Goal: Information Seeking & Learning: Compare options

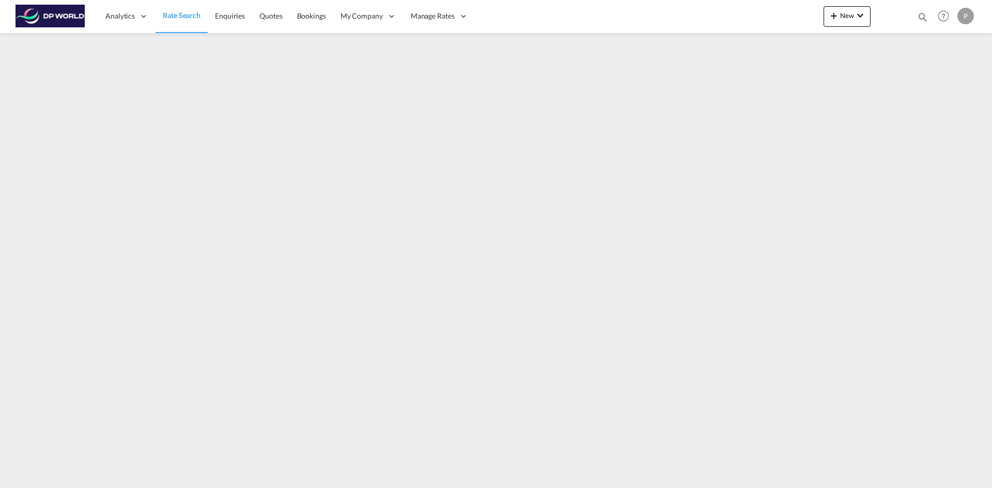
click at [188, 18] on span "Rate Search" at bounding box center [182, 15] width 38 height 9
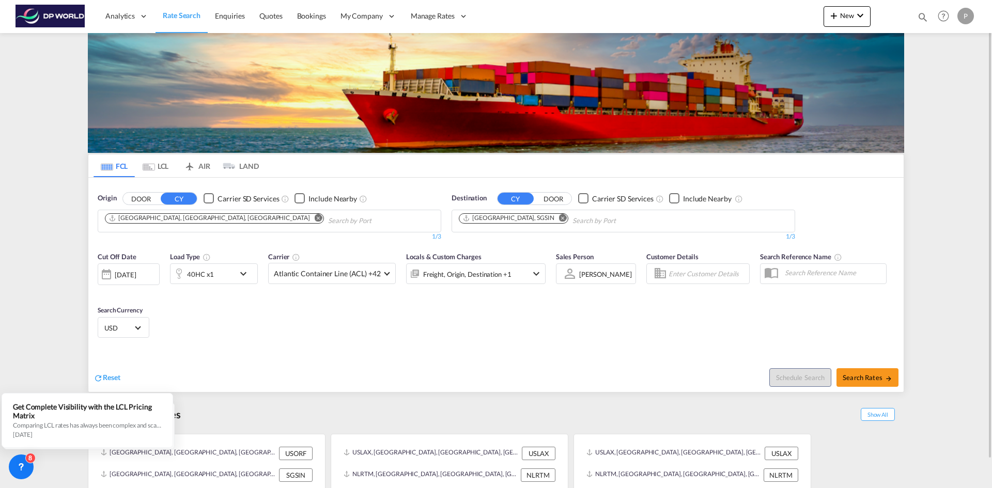
scroll to position [30, 0]
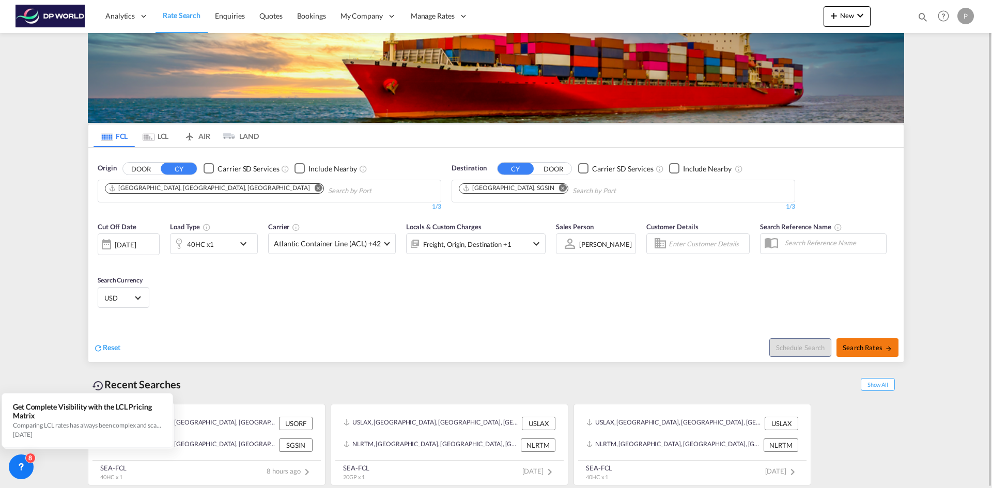
click at [858, 348] on span "Search Rates" at bounding box center [868, 348] width 50 height 8
type input "USORF to SGSIN / [DATE]"
